Goal: Information Seeking & Learning: Check status

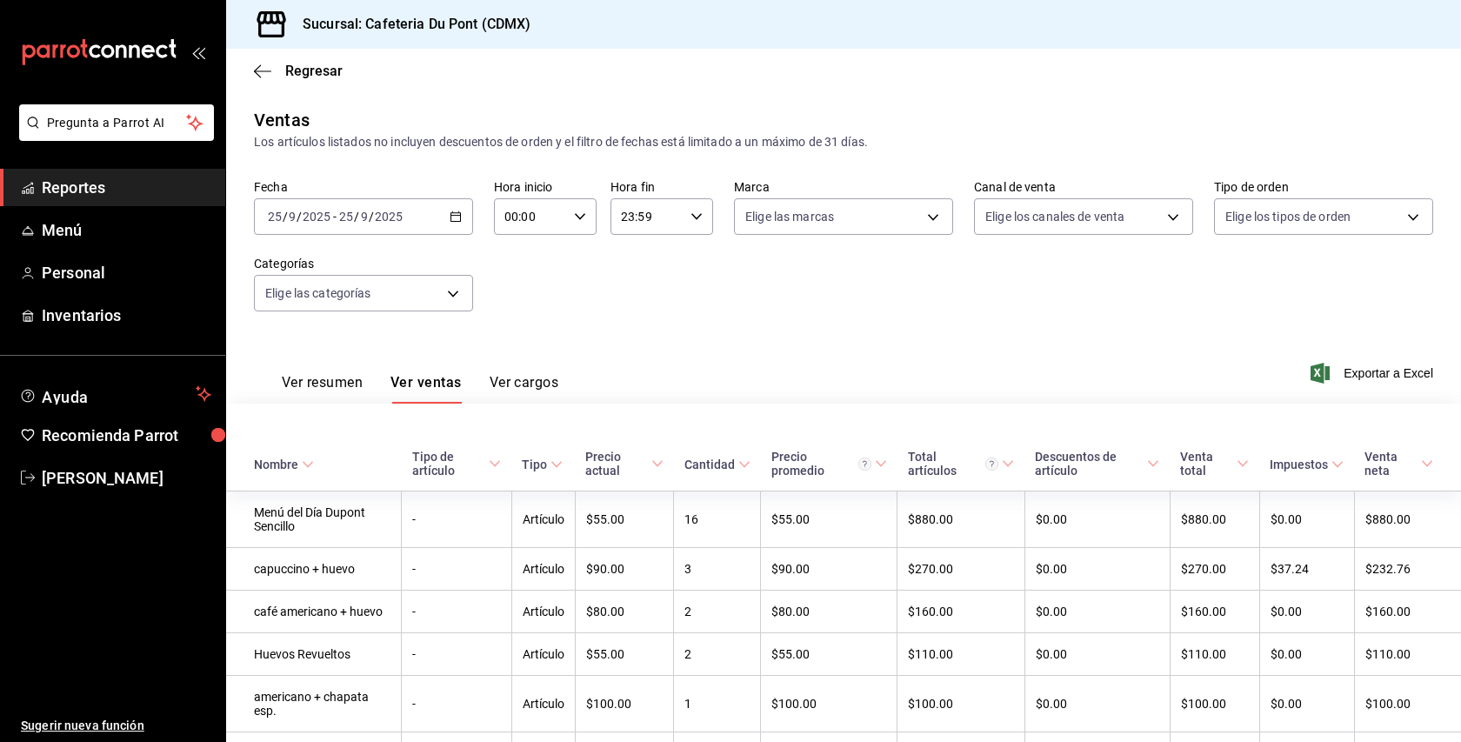
scroll to position [860, 0]
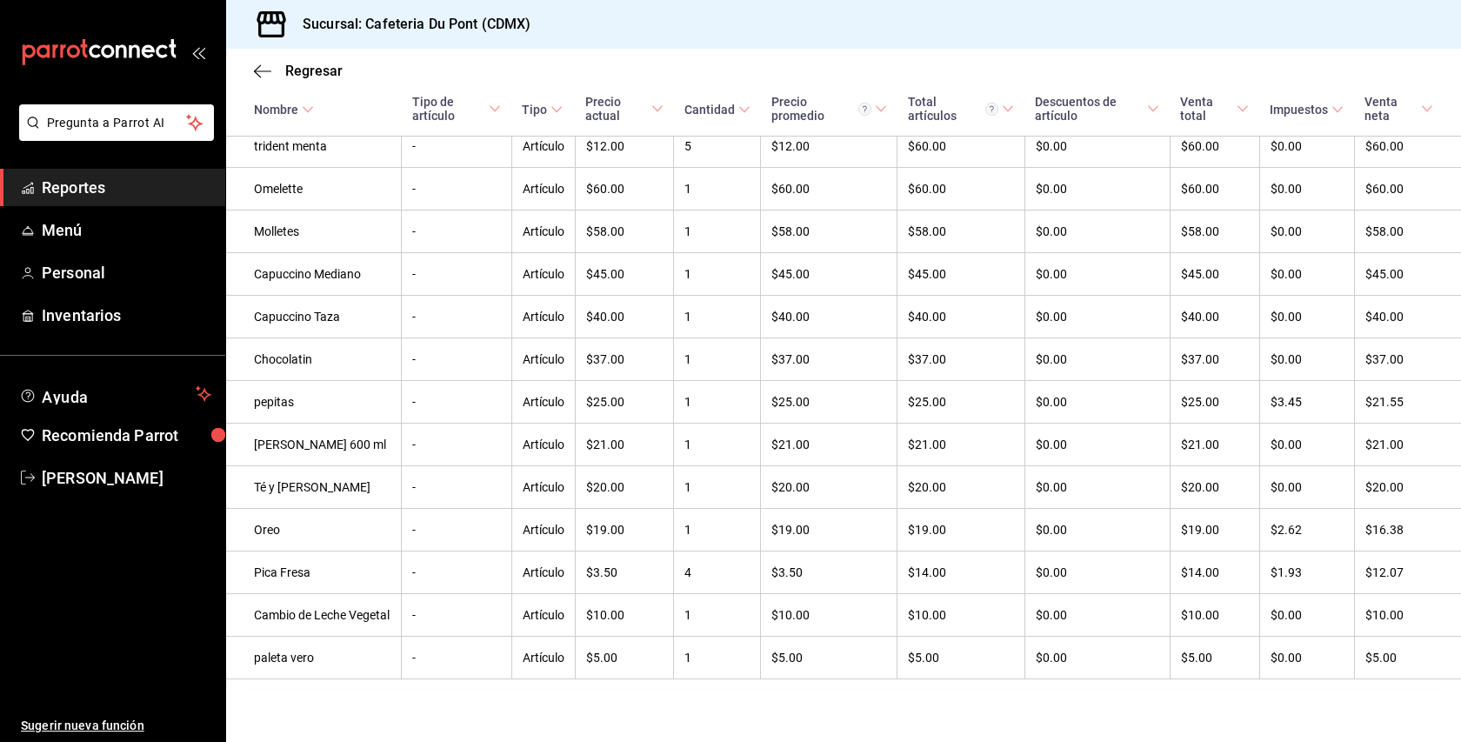
click at [183, 164] on li "Pregunta a Parrot AI" at bounding box center [112, 136] width 211 height 64
click at [143, 210] on ul "Reportes Menú Personal Inventarios" at bounding box center [112, 251] width 225 height 165
click at [132, 195] on span "Reportes" at bounding box center [127, 187] width 170 height 23
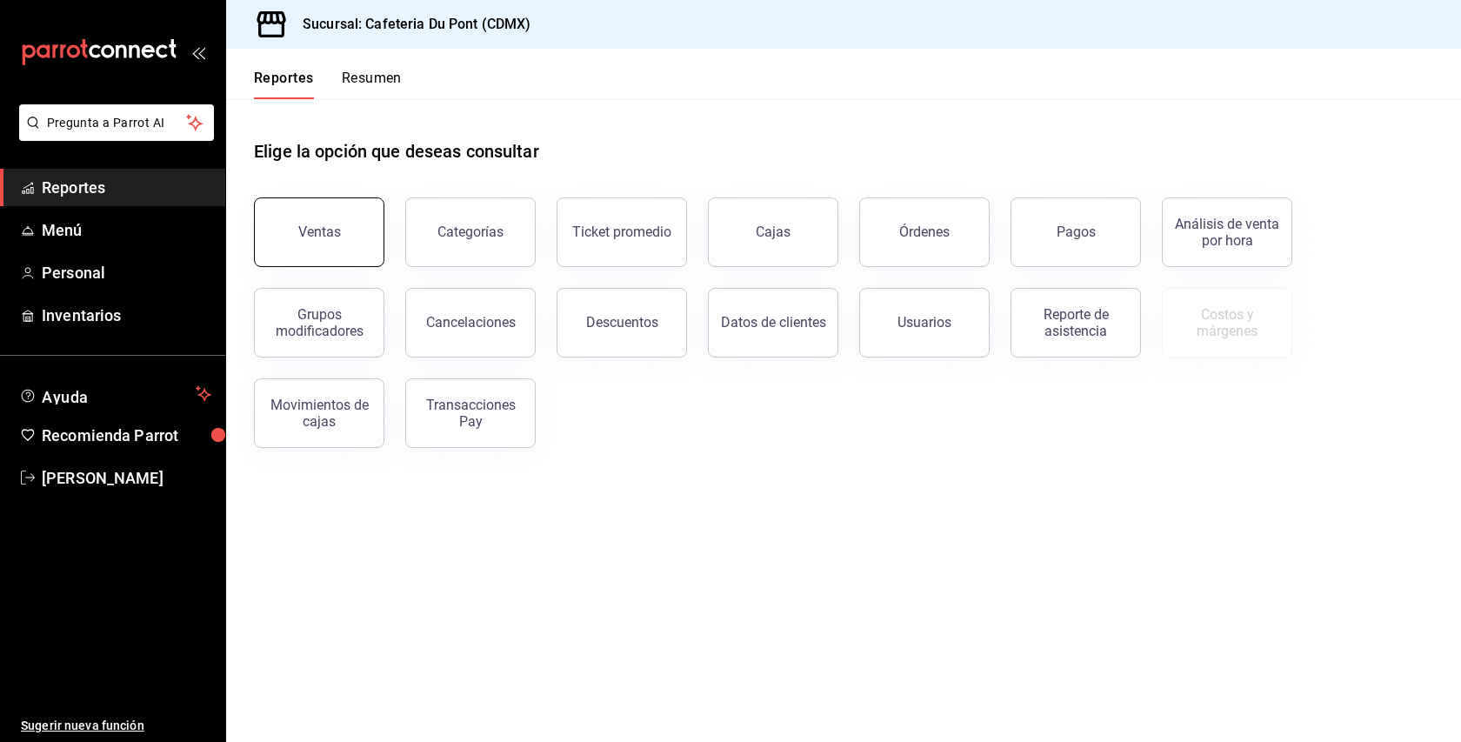
click at [304, 222] on button "Ventas" at bounding box center [319, 232] width 130 height 70
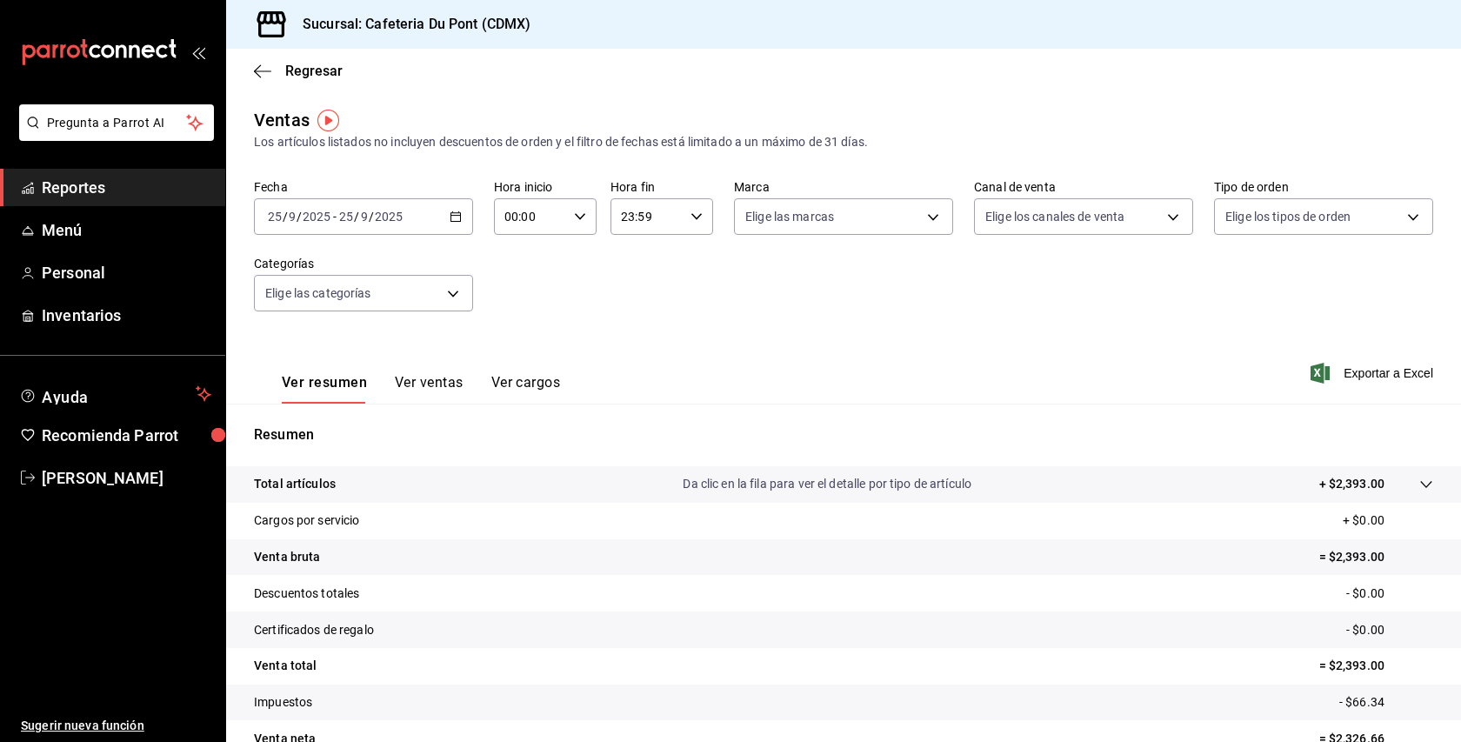
click at [455, 226] on div "[DATE] [DATE] - [DATE] [DATE]" at bounding box center [363, 216] width 219 height 37
click at [362, 271] on span "Hoy" at bounding box center [336, 269] width 135 height 18
click at [428, 376] on button "Ver ventas" at bounding box center [429, 389] width 69 height 30
click at [183, 193] on span "Reportes" at bounding box center [127, 187] width 170 height 23
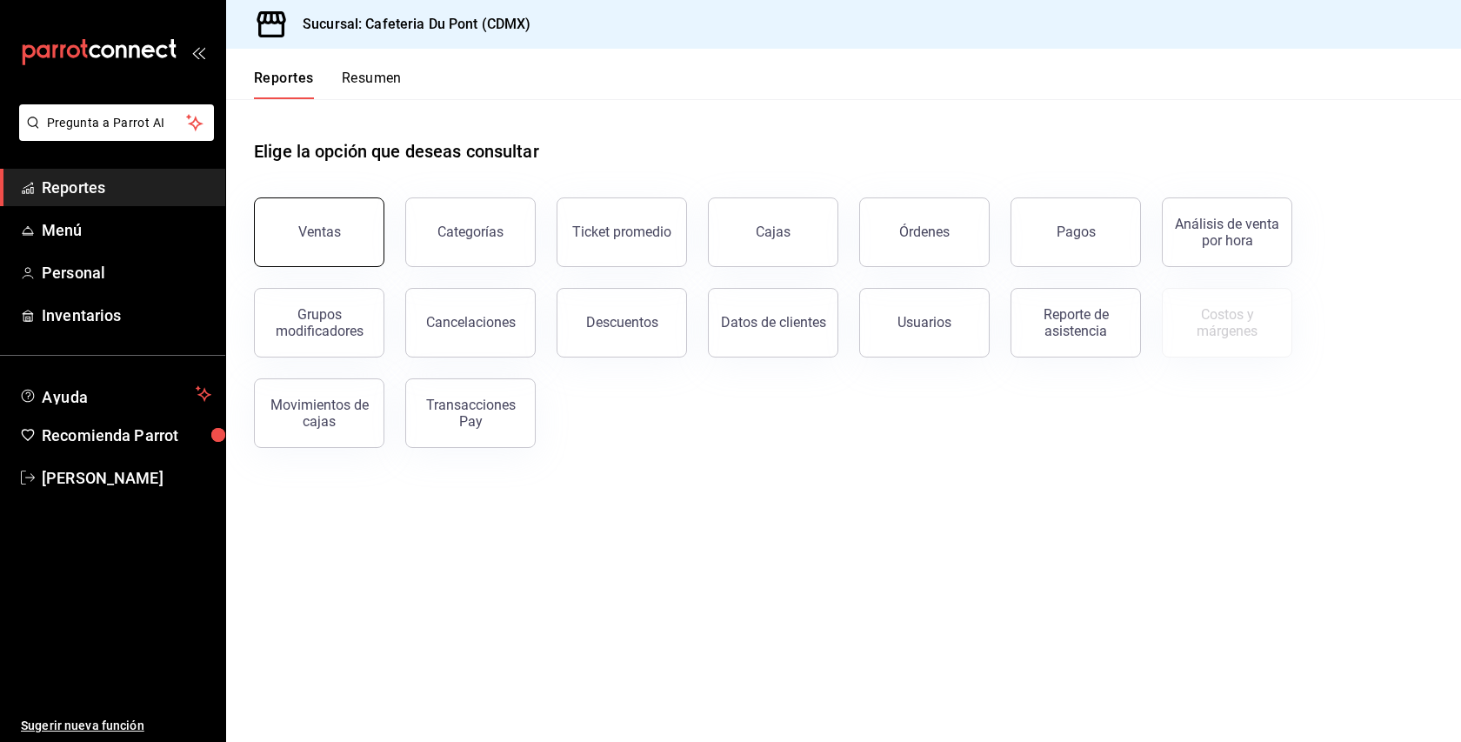
click at [365, 236] on button "Ventas" at bounding box center [319, 232] width 130 height 70
